Goal: Ask a question

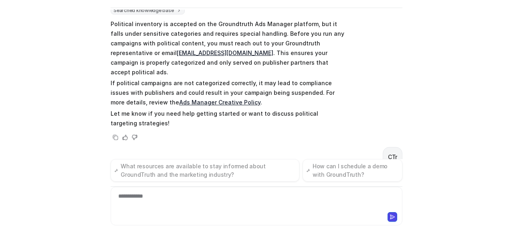
scroll to position [1233, 0]
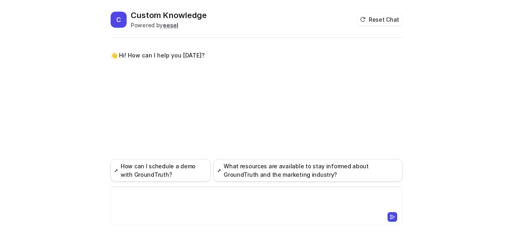
click at [142, 204] on div at bounding box center [257, 201] width 288 height 18
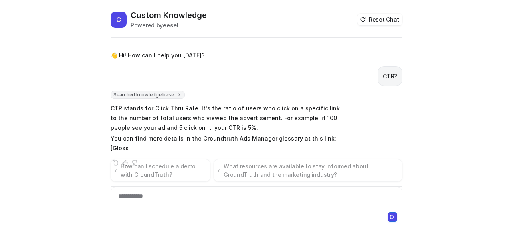
scroll to position [17, 0]
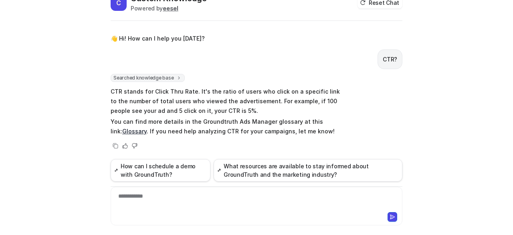
click at [122, 133] on link "Glossary" at bounding box center [134, 131] width 24 height 7
